Goal: Task Accomplishment & Management: Complete application form

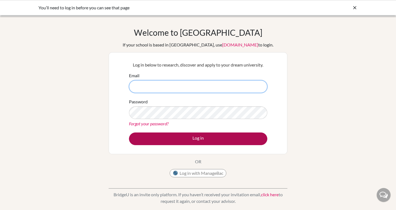
type input "rlincoln@ras.ma"
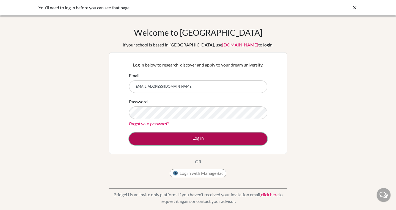
click at [172, 139] on button "Log in" at bounding box center [198, 139] width 138 height 13
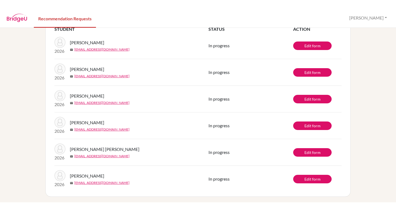
scroll to position [39, 0]
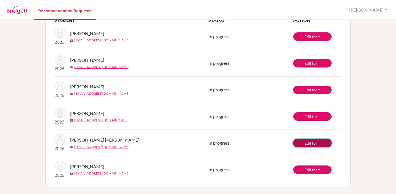
click at [310, 144] on link "Edit form" at bounding box center [312, 143] width 38 height 9
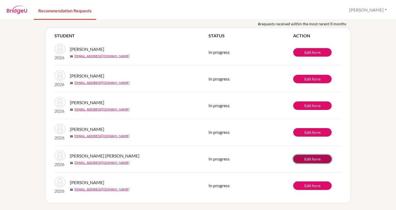
scroll to position [24, 0]
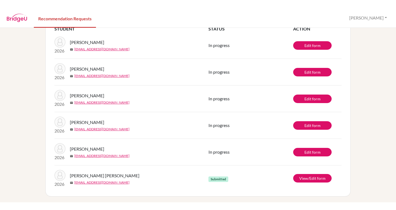
scroll to position [39, 0]
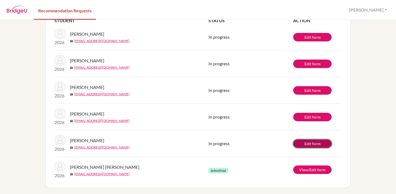
click at [308, 144] on link "Edit form" at bounding box center [312, 144] width 38 height 9
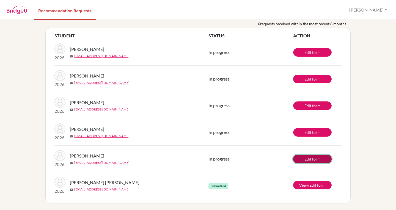
scroll to position [24, 0]
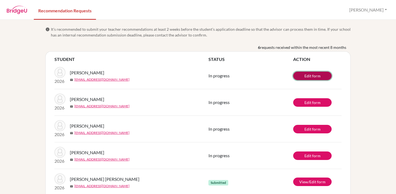
click at [317, 73] on link "Edit form" at bounding box center [312, 76] width 38 height 9
